Goal: Information Seeking & Learning: Check status

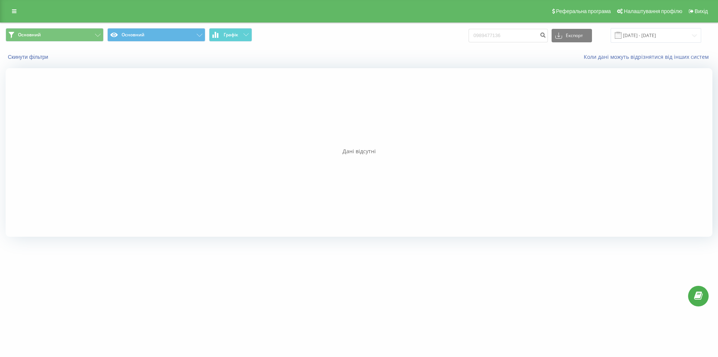
click at [514, 37] on input "0989477136" at bounding box center [508, 35] width 79 height 13
drag, startPoint x: 515, startPoint y: 36, endPoint x: 562, endPoint y: 33, distance: 46.8
click at [441, 21] on div "Реферальна програма Налаштування профілю Вихід Основний Основний Графік 0989477…" at bounding box center [359, 121] width 718 height 243
click at [531, 34] on input "0983021675" at bounding box center [508, 35] width 79 height 13
drag, startPoint x: 531, startPoint y: 34, endPoint x: 489, endPoint y: 24, distance: 43.1
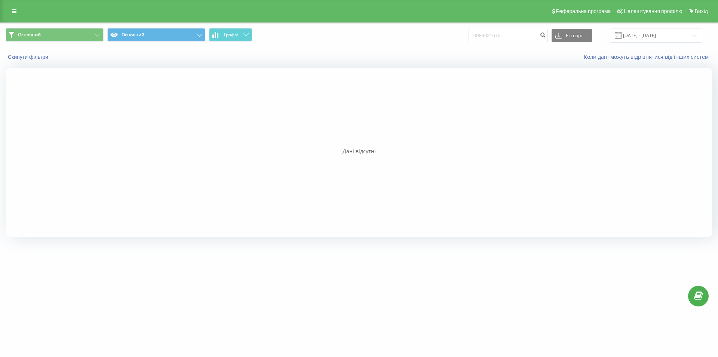
click at [461, 22] on div "Основний Основний Графік 0983021675 Експорт .csv .xls .xlsx [DATE] - [DATE] Ски…" at bounding box center [359, 132] width 718 height 220
type input "0983021675"
click at [546, 35] on icon "submit" at bounding box center [543, 34] width 6 height 4
